Goal: Transaction & Acquisition: Obtain resource

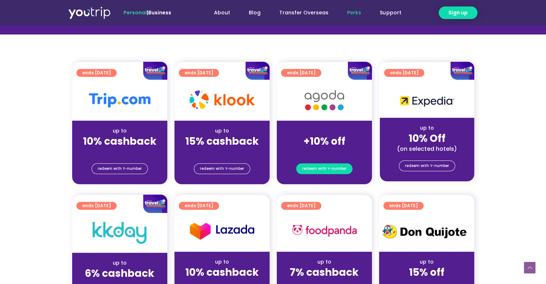
click at [314, 169] on span "redeem with Y-number" at bounding box center [324, 169] width 44 height 10
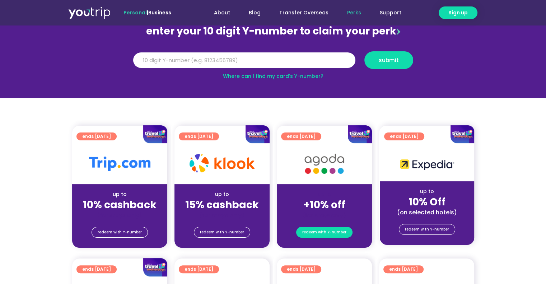
scroll to position [79, 0]
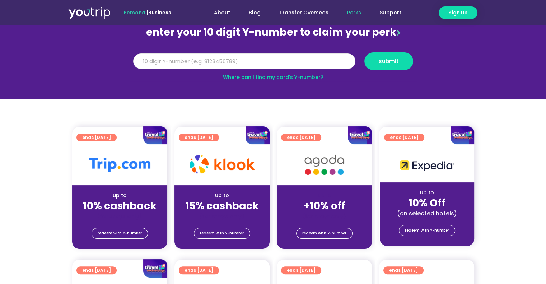
click at [231, 63] on input "Y Number" at bounding box center [244, 61] width 222 height 16
click at [233, 74] on link "Where can I find my card’s Y-number?" at bounding box center [273, 77] width 100 height 7
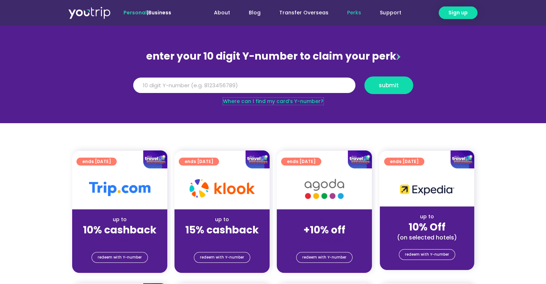
scroll to position [72, 0]
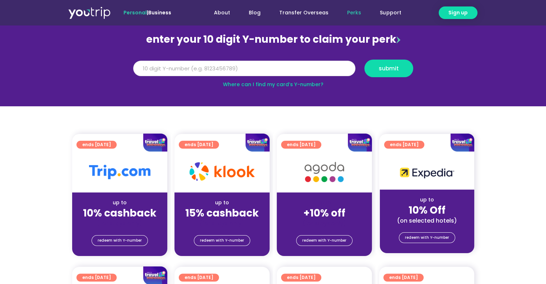
click at [240, 74] on input "Y Number" at bounding box center [244, 69] width 222 height 16
click at [248, 67] on input "Y Number" at bounding box center [244, 69] width 222 height 16
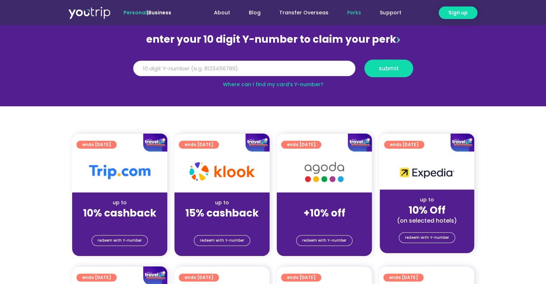
click at [248, 67] on input "Y Number" at bounding box center [244, 69] width 222 height 16
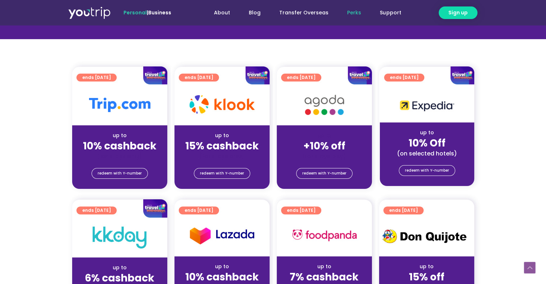
scroll to position [143, 0]
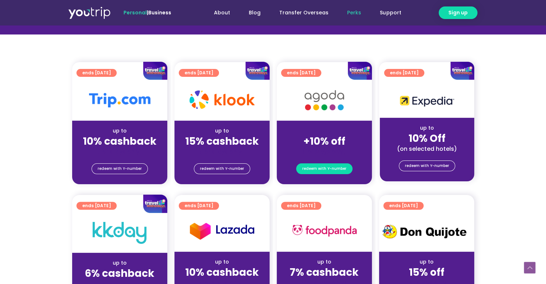
click at [329, 169] on span "redeem with Y-number" at bounding box center [324, 169] width 44 height 10
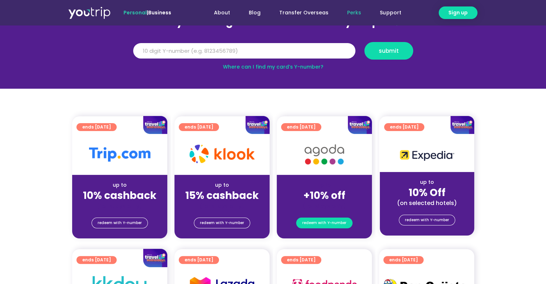
scroll to position [79, 0]
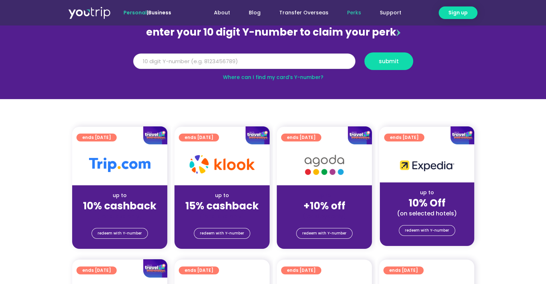
click at [254, 60] on input "Y Number" at bounding box center [244, 61] width 222 height 16
click at [263, 77] on link "Where can I find my card’s Y-number?" at bounding box center [273, 77] width 100 height 7
